Goal: Find specific page/section: Find specific page/section

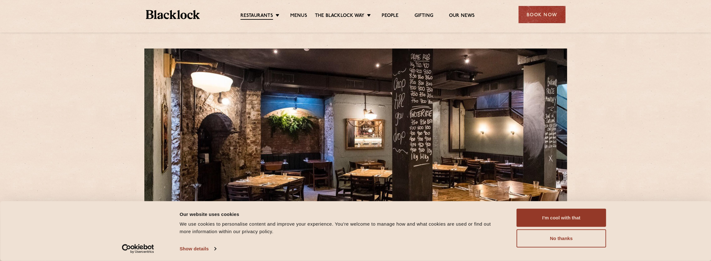
click at [536, 215] on button "I'm cool with that" at bounding box center [562, 218] width 90 height 18
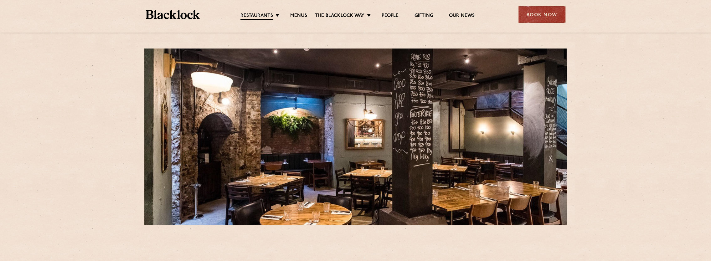
click at [295, 11] on ul "Restaurants [GEOGRAPHIC_DATA] [GEOGRAPHIC_DATA] [GEOGRAPHIC_DATA] [GEOGRAPHIC_D…" at bounding box center [357, 15] width 315 height 10
drag, startPoint x: 295, startPoint y: 11, endPoint x: 291, endPoint y: 17, distance: 6.6
click at [292, 17] on link "Menus" at bounding box center [298, 16] width 17 height 6
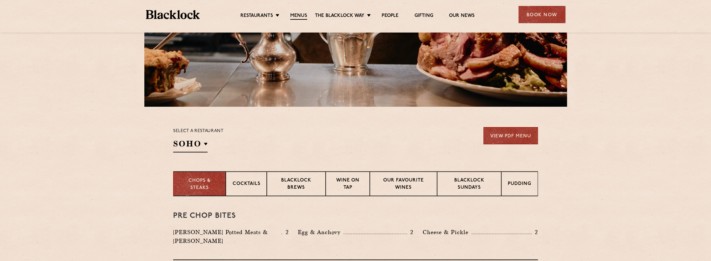
scroll to position [157, 0]
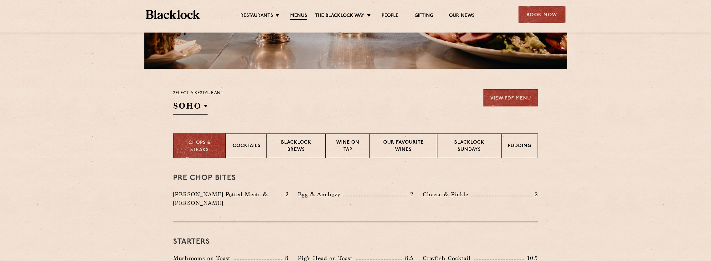
click at [0, 0] on p "City" at bounding box center [0, 0] width 0 height 0
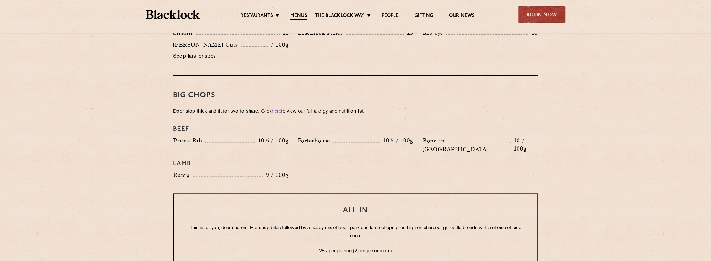
scroll to position [501, 0]
